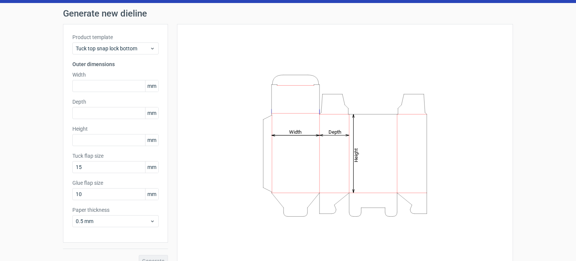
scroll to position [33, 0]
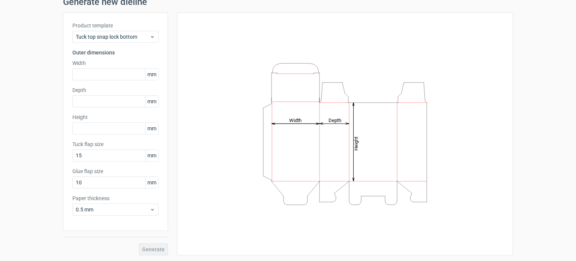
click at [306, 134] on icon "Height Depth Width" at bounding box center [345, 134] width 225 height 150
drag, startPoint x: 314, startPoint y: 160, endPoint x: 392, endPoint y: 176, distance: 79.5
click at [392, 176] on icon "Height Depth Width" at bounding box center [345, 134] width 225 height 150
drag, startPoint x: 394, startPoint y: 165, endPoint x: 287, endPoint y: 162, distance: 106.9
click at [288, 162] on icon "Height Depth Width" at bounding box center [345, 134] width 225 height 150
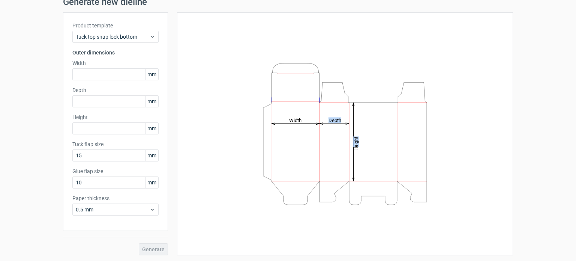
click at [392, 132] on icon "Height Depth Width" at bounding box center [345, 134] width 225 height 150
click at [362, 141] on icon "Height Depth Width" at bounding box center [345, 134] width 225 height 150
click at [354, 142] on tspan "Height" at bounding box center [356, 143] width 6 height 14
click at [303, 134] on icon "Height Depth Width" at bounding box center [345, 134] width 225 height 150
drag, startPoint x: 308, startPoint y: 112, endPoint x: 249, endPoint y: 99, distance: 60.0
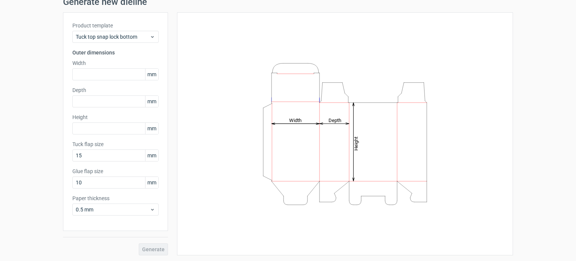
click at [251, 101] on icon "Height Depth Width" at bounding box center [345, 134] width 225 height 150
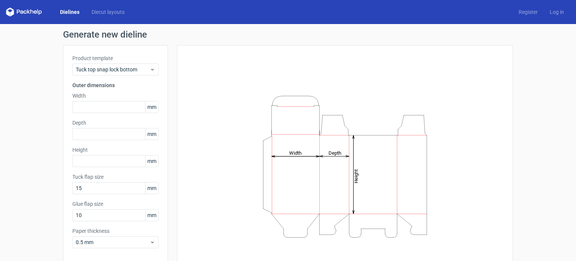
click at [276, 89] on div "Height Depth Width" at bounding box center [344, 166] width 317 height 224
click at [143, 72] on span "Tuck top snap lock bottom" at bounding box center [113, 70] width 74 height 8
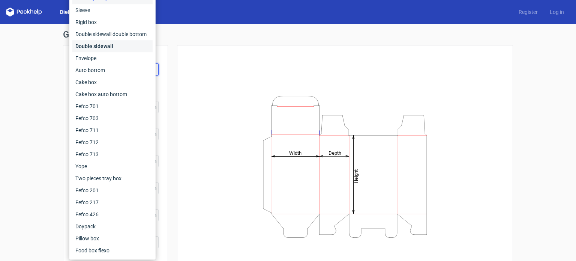
click at [116, 43] on div "Double sidewall" at bounding box center [112, 46] width 80 height 12
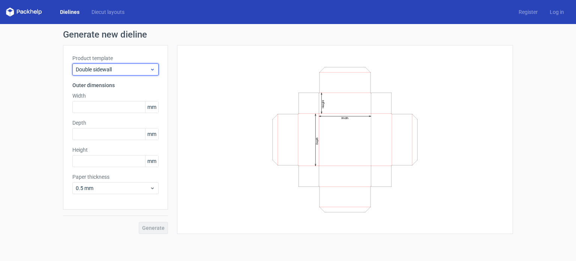
click at [108, 63] on div "Double sidewall" at bounding box center [115, 69] width 86 height 12
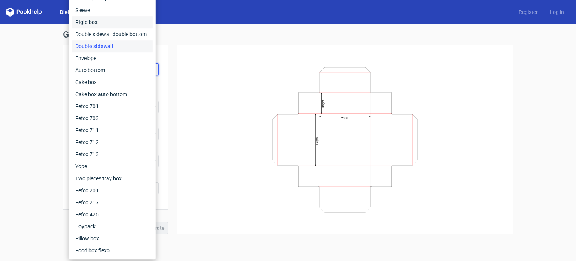
click at [105, 24] on div "Rigid box" at bounding box center [112, 22] width 80 height 12
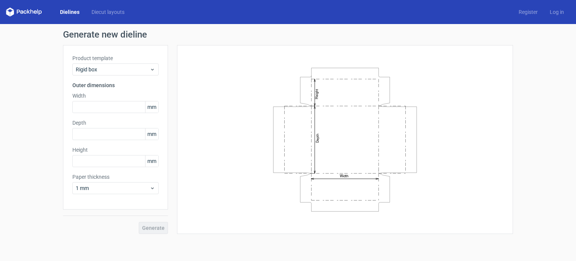
click at [115, 47] on div "Product template Rigid box Outer dimensions Width mm Depth mm Height mm Paper t…" at bounding box center [115, 127] width 105 height 164
click at [121, 64] on div "Rigid box" at bounding box center [115, 69] width 86 height 12
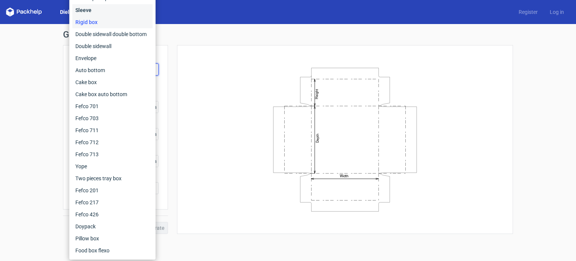
click at [105, 6] on div "Sleeve" at bounding box center [112, 10] width 80 height 12
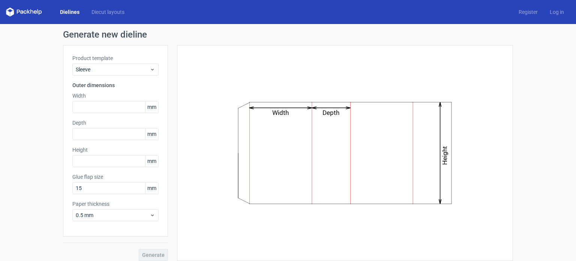
drag, startPoint x: 335, startPoint y: 140, endPoint x: 278, endPoint y: 135, distance: 56.9
click at [279, 135] on icon "Width Depth Height" at bounding box center [345, 152] width 225 height 113
click at [263, 132] on icon "Width Depth Height" at bounding box center [345, 152] width 225 height 113
drag, startPoint x: 236, startPoint y: 130, endPoint x: 290, endPoint y: 135, distance: 54.2
click at [290, 135] on icon "Width Depth Height" at bounding box center [345, 152] width 225 height 113
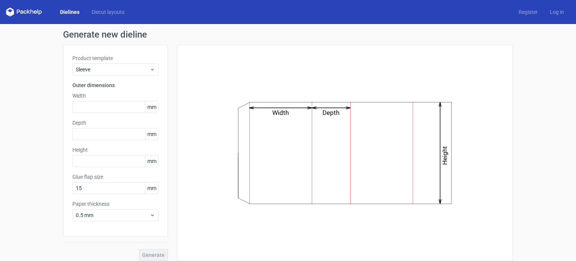
click at [401, 174] on icon "Width Depth Height" at bounding box center [345, 152] width 225 height 113
drag, startPoint x: 432, startPoint y: 177, endPoint x: 437, endPoint y: 178, distance: 4.6
click at [433, 177] on icon "Width Depth Height" at bounding box center [345, 152] width 225 height 113
click at [437, 178] on icon "Width Depth Height" at bounding box center [345, 152] width 225 height 113
click at [97, 189] on input "15" at bounding box center [115, 188] width 86 height 12
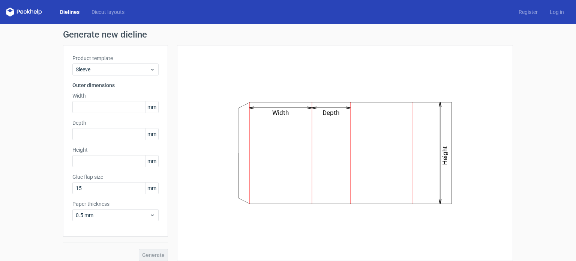
click at [162, 188] on div "Product template Sleeve Outer dimensions Width mm Depth mm Height mm Glue flap …" at bounding box center [115, 140] width 105 height 191
